Goal: Use online tool/utility: Utilize a website feature to perform a specific function

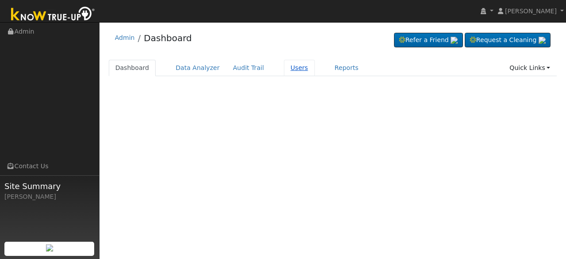
click at [284, 66] on link "Users" at bounding box center [299, 68] width 31 height 16
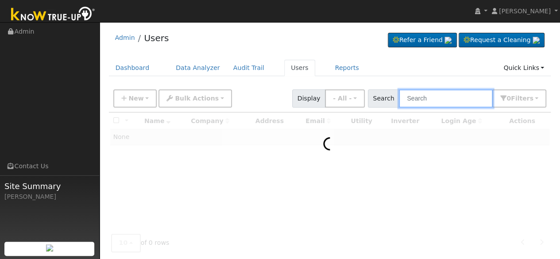
click at [449, 97] on input "text" at bounding box center [446, 98] width 94 height 18
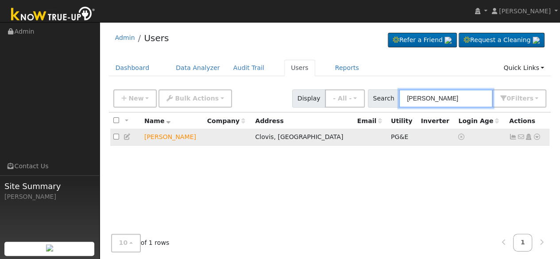
type input "[PERSON_NAME]"
drag, startPoint x: 535, startPoint y: 136, endPoint x: 526, endPoint y: 156, distance: 22.6
click at [535, 137] on icon at bounding box center [537, 137] width 8 height 6
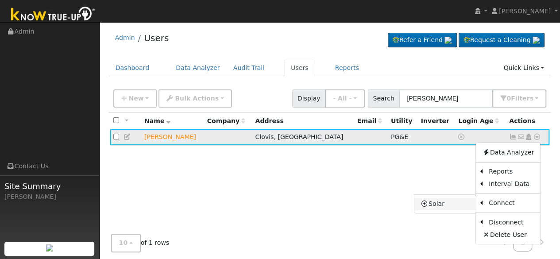
click at [440, 204] on link "Solar" at bounding box center [444, 204] width 61 height 12
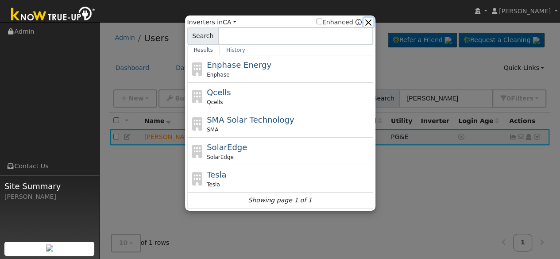
click at [369, 21] on button "button" at bounding box center [367, 22] width 9 height 9
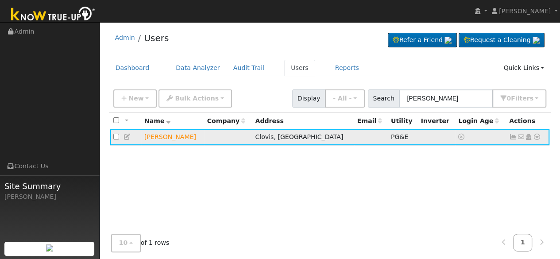
click at [537, 135] on icon at bounding box center [537, 137] width 8 height 6
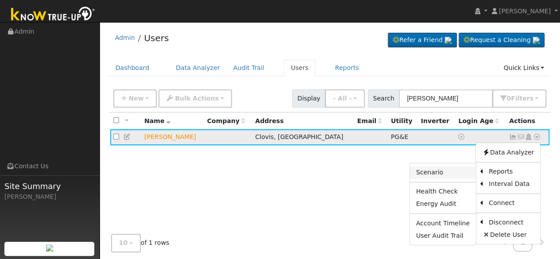
click at [435, 169] on link "Scenario" at bounding box center [443, 172] width 66 height 12
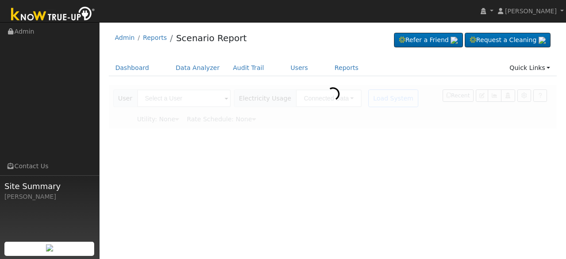
type input "[PERSON_NAME]"
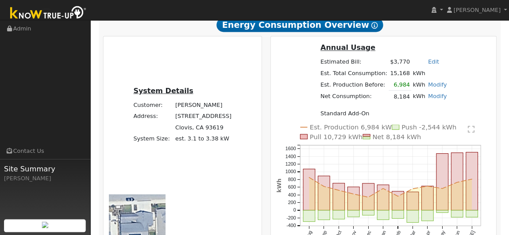
scroll to position [177, 0]
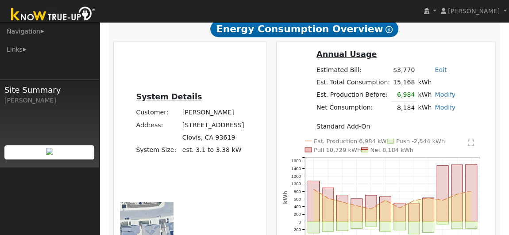
drag, startPoint x: 232, startPoint y: 159, endPoint x: 234, endPoint y: 188, distance: 28.8
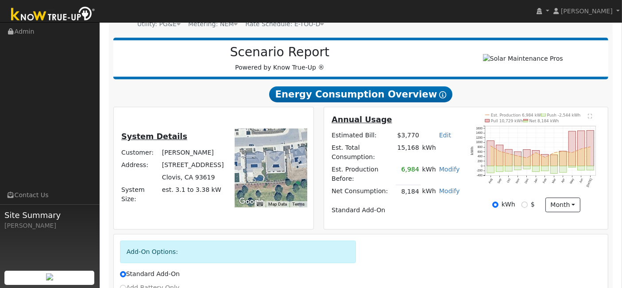
scroll to position [0, 0]
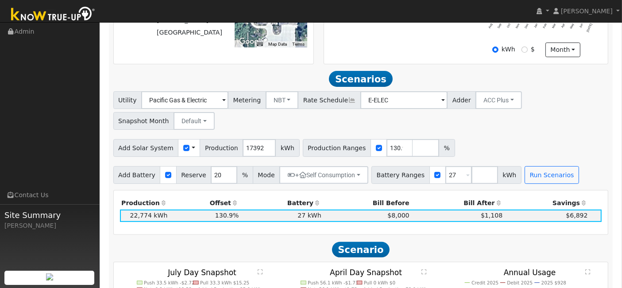
scroll to position [229, 0]
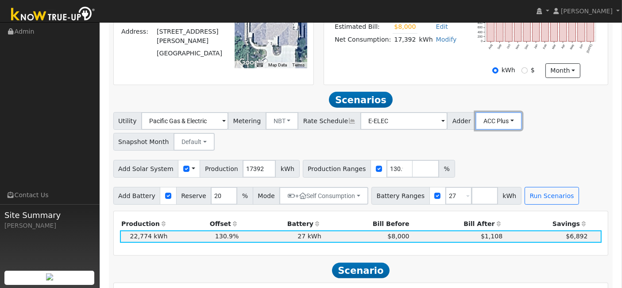
drag, startPoint x: 477, startPoint y: 119, endPoint x: 476, endPoint y: 144, distance: 25.2
click at [477, 118] on button "ACC Plus" at bounding box center [498, 121] width 46 height 18
drag, startPoint x: 474, startPoint y: 166, endPoint x: 480, endPoint y: 169, distance: 5.8
click at [475, 166] on link "SB-535" at bounding box center [484, 165] width 61 height 12
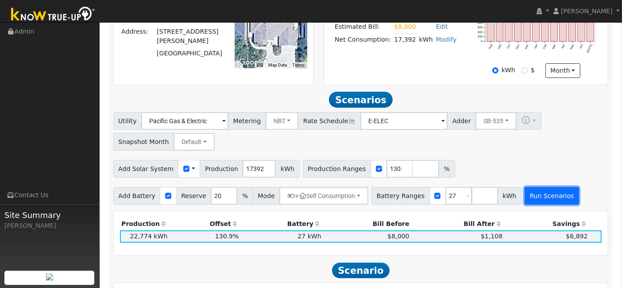
click at [525, 195] on button "Run Scenarios" at bounding box center [551, 196] width 54 height 18
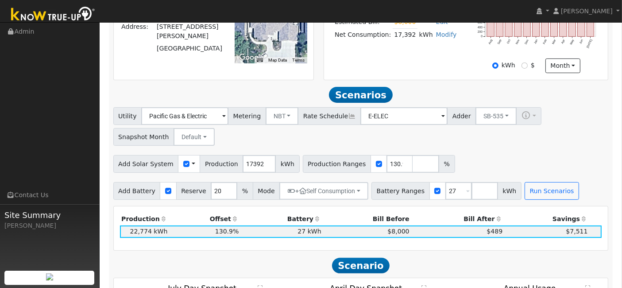
scroll to position [297, 0]
